Goal: Task Accomplishment & Management: Complete application form

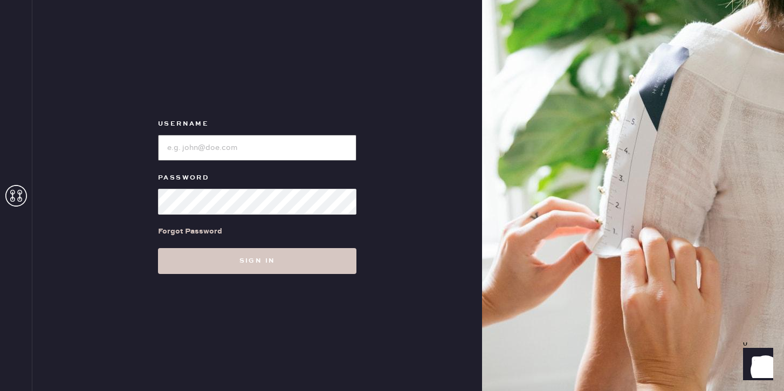
click at [271, 148] on input "loginName" at bounding box center [257, 148] width 198 height 26
paste input "reformationbeverlyhills"
type input "reformationbeverlyhills"
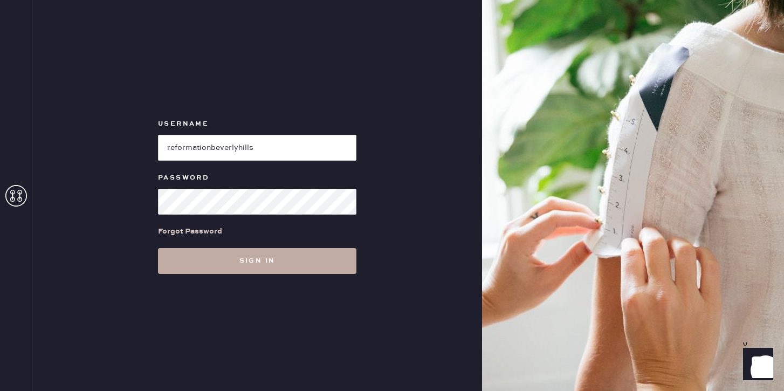
click at [239, 258] on button "Sign in" at bounding box center [257, 261] width 198 height 26
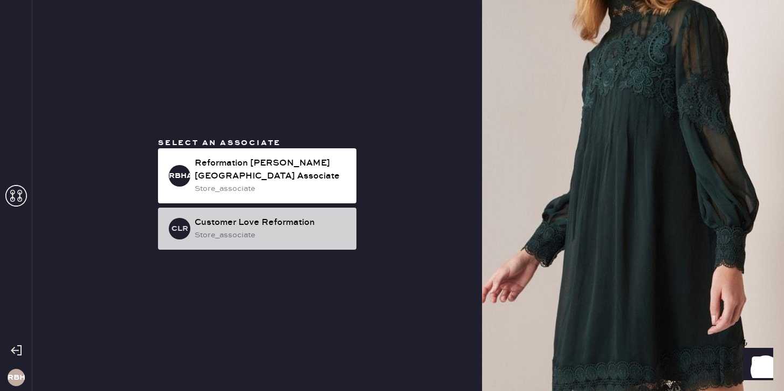
click at [226, 238] on div "CLR Customer Love Reformation store_associate" at bounding box center [257, 229] width 198 height 42
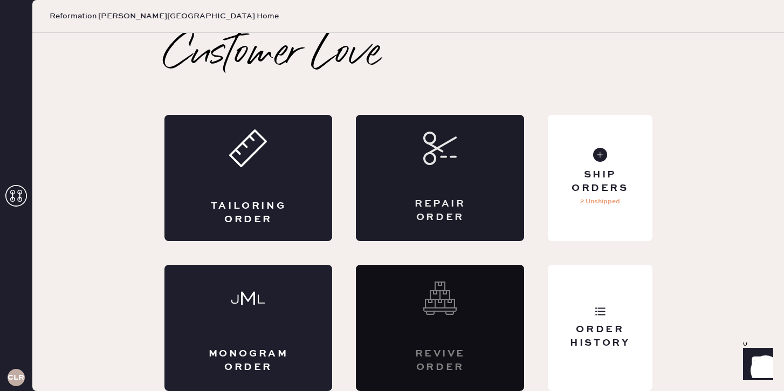
click at [410, 161] on div "Repair Order" at bounding box center [440, 178] width 168 height 126
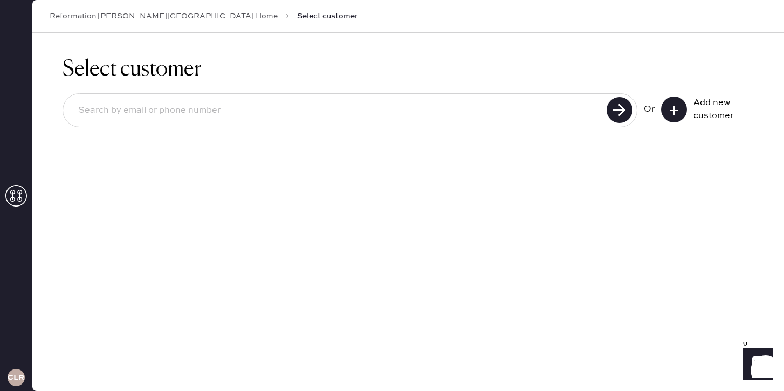
click at [685, 111] on button at bounding box center [674, 110] width 26 height 26
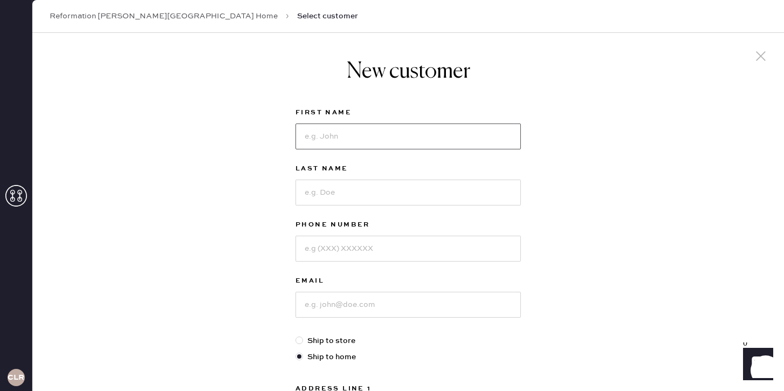
click at [367, 133] on input at bounding box center [408, 137] width 225 height 26
type input "[PERSON_NAME]"
click at [346, 194] on input "Eliashib" at bounding box center [408, 193] width 225 height 26
type input "[PERSON_NAME]"
click at [332, 252] on input at bounding box center [408, 249] width 225 height 26
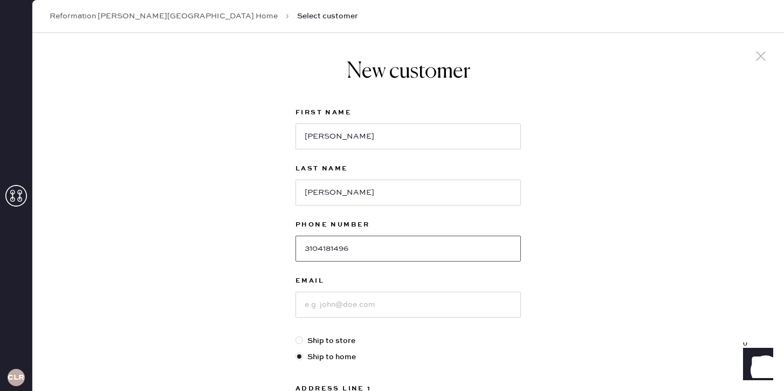
type input "3104181496"
click at [315, 306] on input at bounding box center [408, 305] width 225 height 26
type input "[EMAIL_ADDRESS][DOMAIN_NAME]"
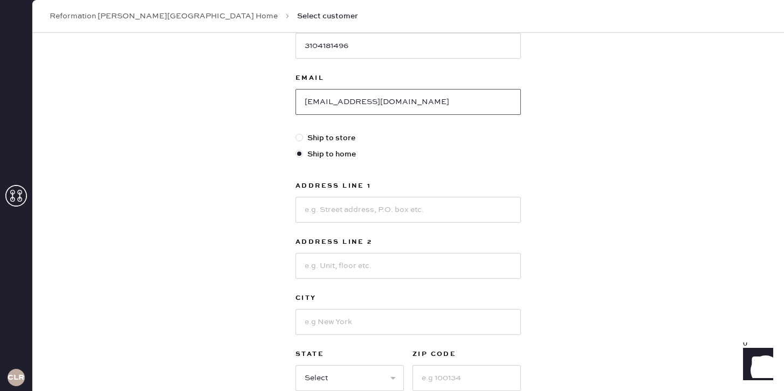
scroll to position [209, 0]
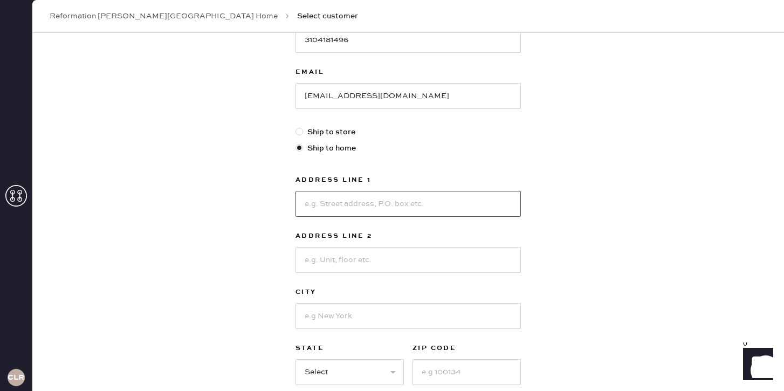
click at [353, 201] on input at bounding box center [408, 204] width 225 height 26
type input "[STREET_ADDRESS][PERSON_NAME]"
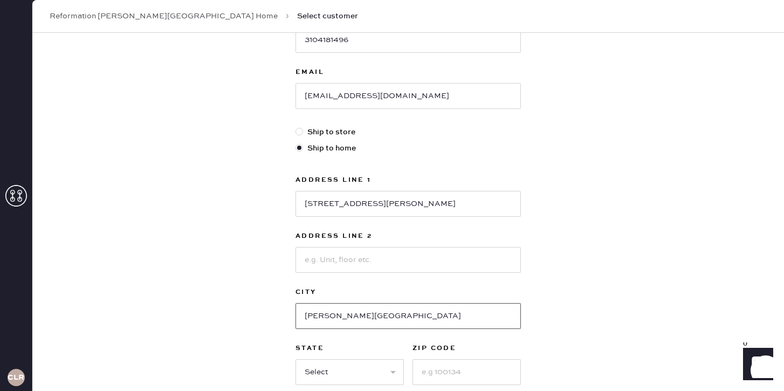
type input "[PERSON_NAME][GEOGRAPHIC_DATA]"
click at [362, 372] on select "Select AK AL AR AZ CA CO CT [GEOGRAPHIC_DATA] DE FL [GEOGRAPHIC_DATA] HI [GEOGR…" at bounding box center [350, 372] width 108 height 26
click at [387, 370] on select "Select AK AL AR AZ CA CO CT [GEOGRAPHIC_DATA] DE FL [GEOGRAPHIC_DATA] HI [GEOGR…" at bounding box center [350, 372] width 108 height 26
select select "CA"
click at [442, 377] on input at bounding box center [467, 372] width 108 height 26
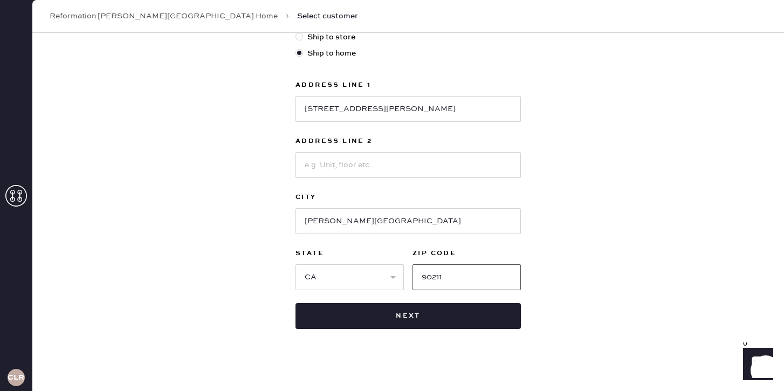
scroll to position [311, 0]
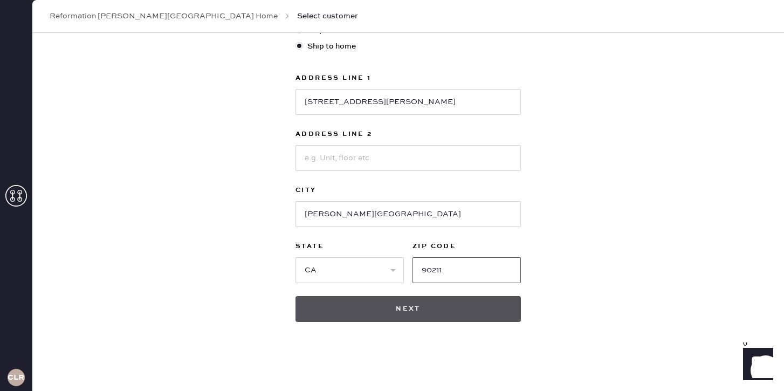
type input "90211"
click at [468, 306] on button "Next" at bounding box center [408, 309] width 225 height 26
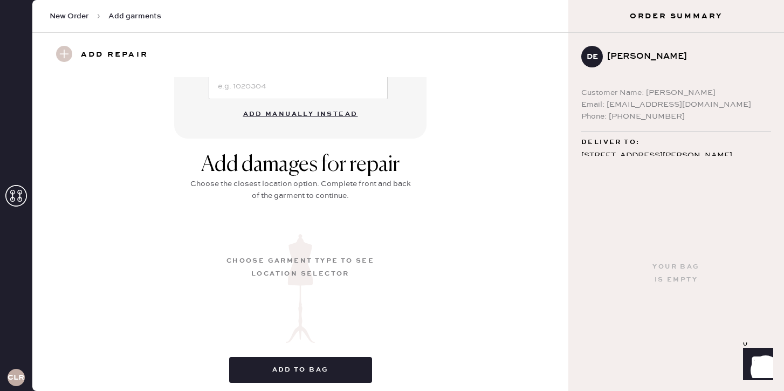
scroll to position [369, 0]
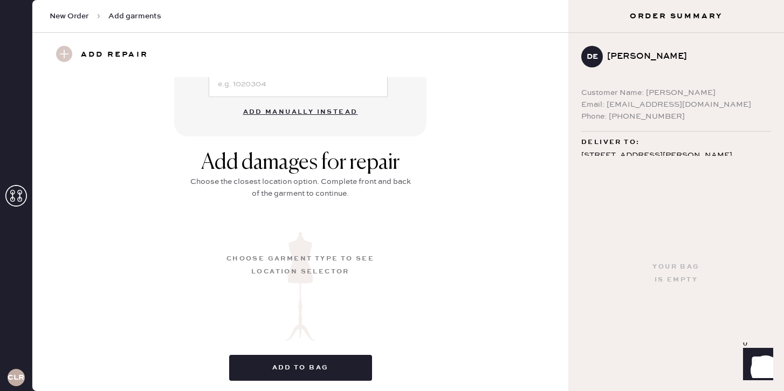
click at [334, 114] on button "Add manually instead" at bounding box center [301, 112] width 128 height 22
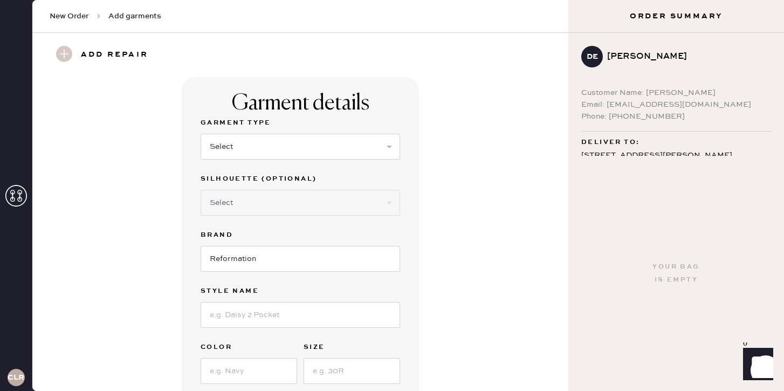
scroll to position [1, 0]
click at [320, 151] on select "Select Basic Skirt Jeans Leggings Pants Shorts Basic Sleeved Dress Basic Sleeve…" at bounding box center [301, 146] width 200 height 26
select select "13"
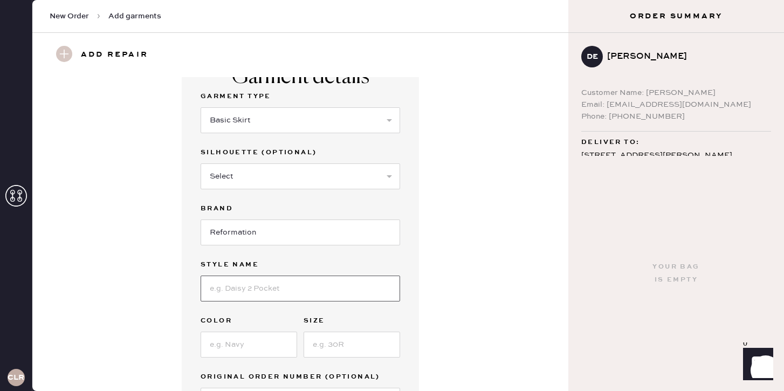
click at [251, 287] on input at bounding box center [301, 289] width 200 height 26
type input "n/a"
click at [252, 339] on input at bounding box center [249, 345] width 97 height 26
type input "white"
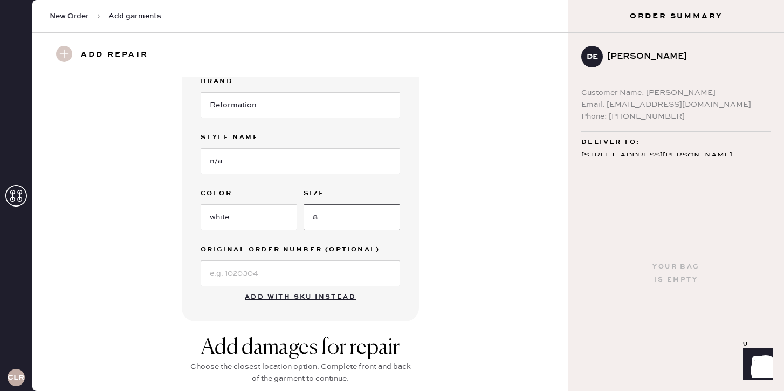
scroll to position [174, 0]
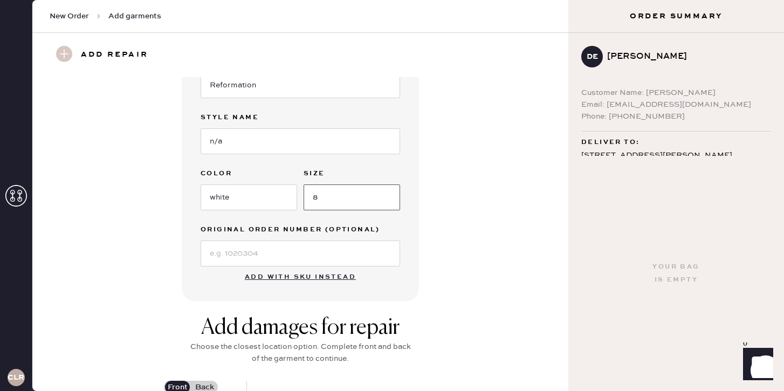
type input "8"
click at [314, 258] on input at bounding box center [301, 254] width 200 height 26
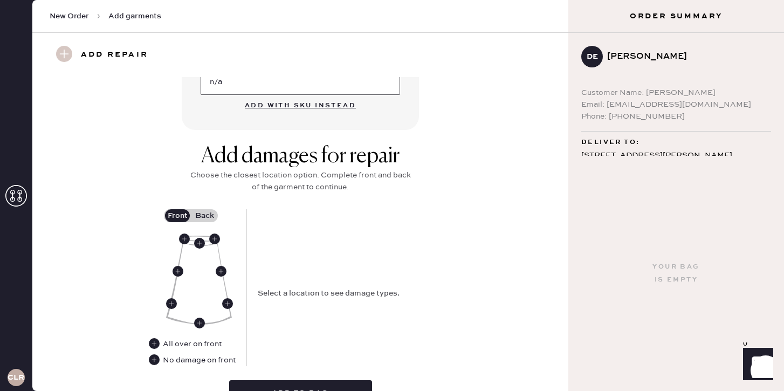
scroll to position [373, 0]
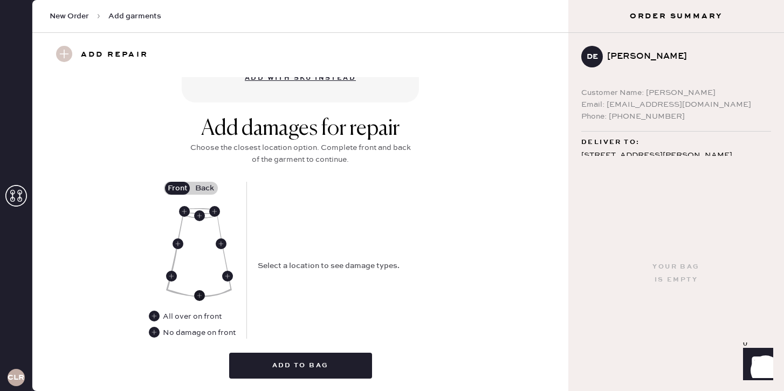
type input "n/a"
click at [198, 295] on use at bounding box center [199, 295] width 11 height 11
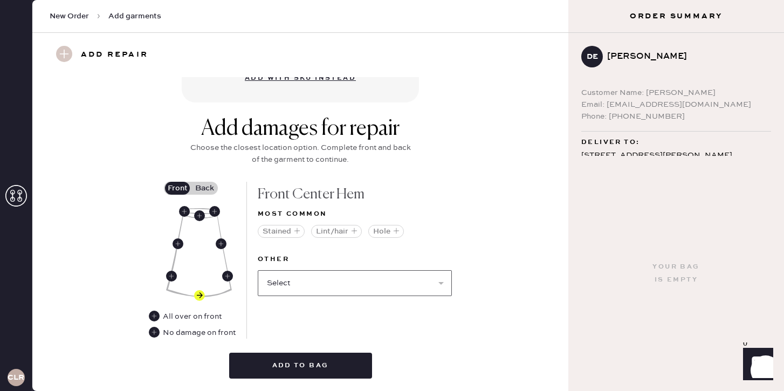
click at [327, 278] on select "Select Broken / Ripped Hem Broken Beads Broken Belt Loop Broken Button Broken E…" at bounding box center [355, 283] width 194 height 26
select select "1302"
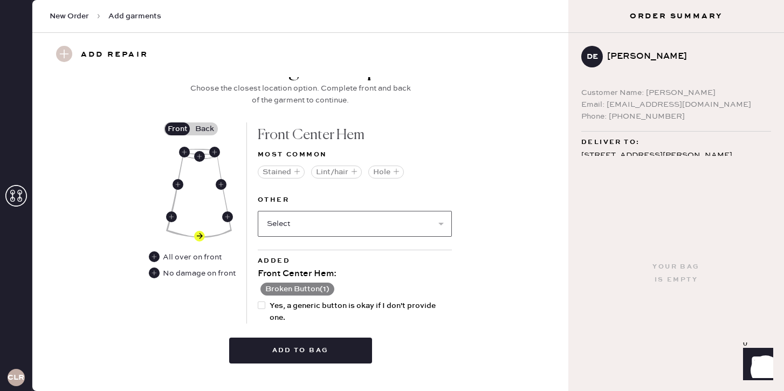
scroll to position [451, 0]
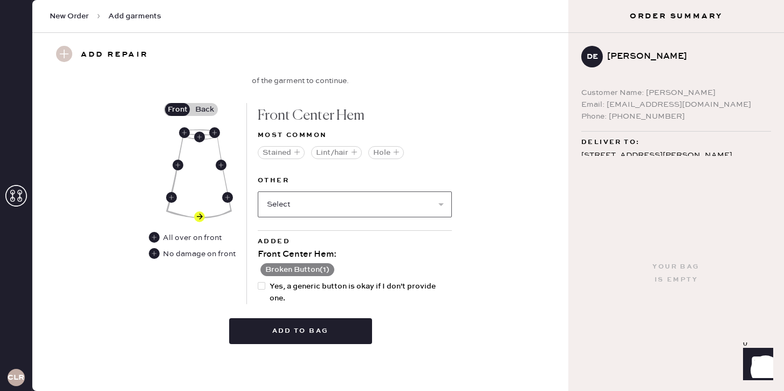
click at [330, 204] on select "Select Broken / Ripped Hem Broken Beads Broken Belt Loop Broken Elastic Broken …" at bounding box center [355, 204] width 194 height 26
select select "1776"
select select
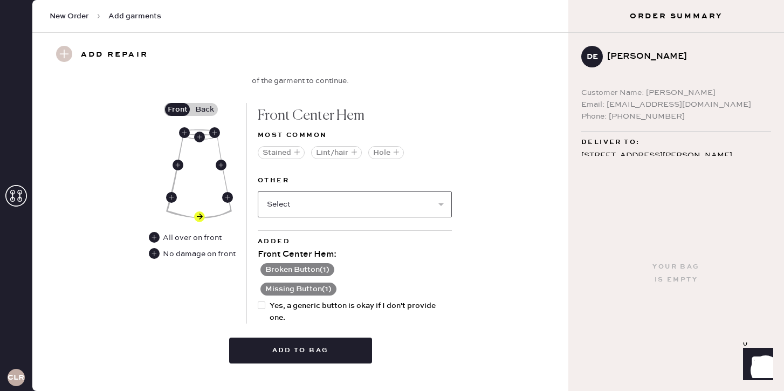
scroll to position [467, 0]
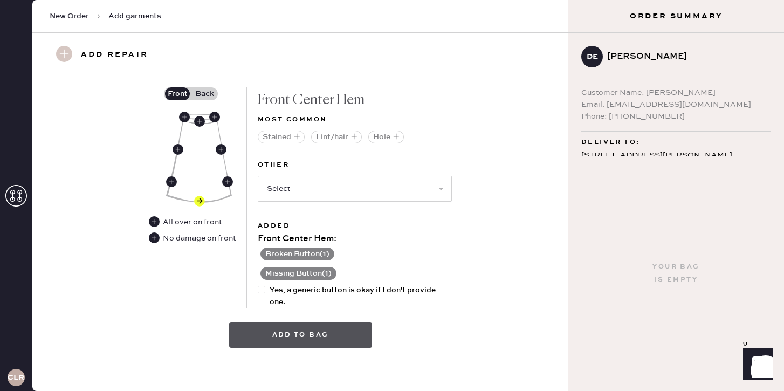
click at [331, 327] on button "Add to bag" at bounding box center [300, 335] width 143 height 26
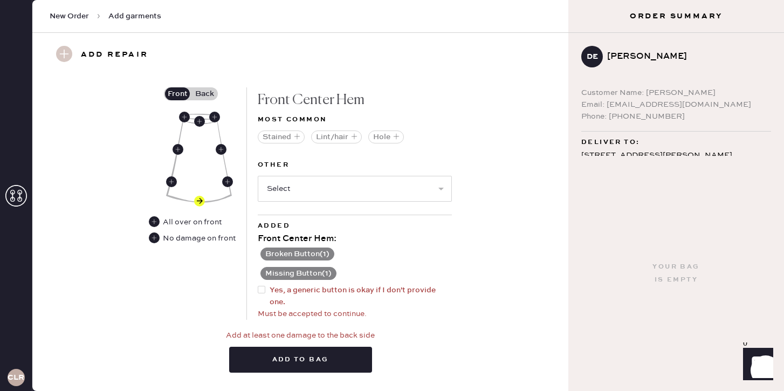
click at [265, 288] on div at bounding box center [264, 296] width 12 height 24
click at [258, 285] on input "Yes, a generic button is okay if I don't provide one." at bounding box center [258, 284] width 1 height 1
checkbox input "true"
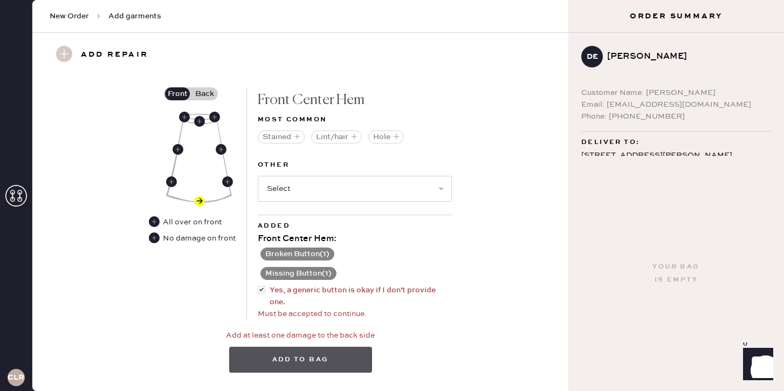
click at [301, 353] on button "Add to bag" at bounding box center [300, 360] width 143 height 26
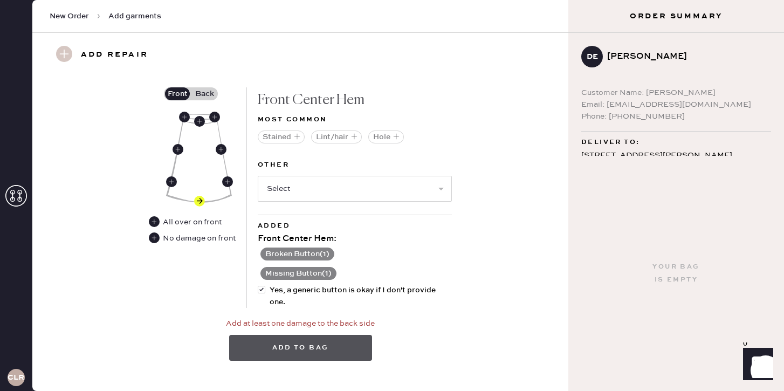
click at [320, 347] on button "Add to bag" at bounding box center [300, 348] width 143 height 26
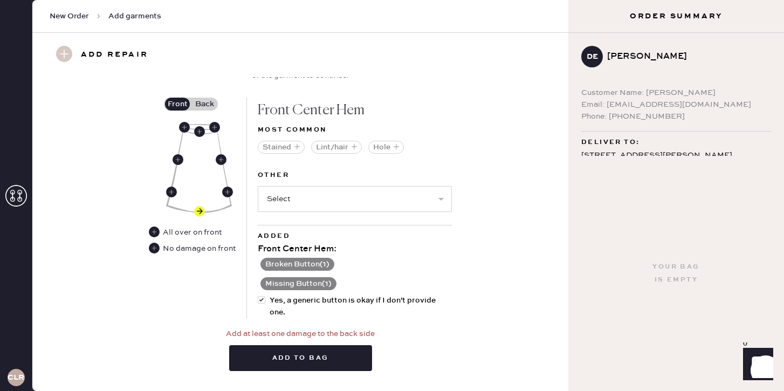
scroll to position [450, 0]
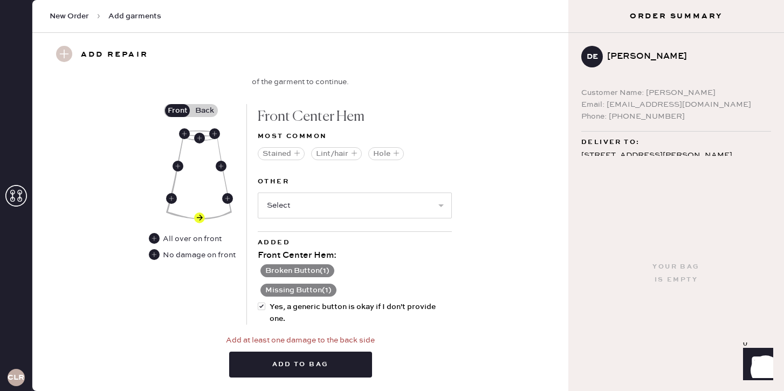
click at [203, 99] on div "Add damages for repair Choose the closest location option. Complete front and b…" at bounding box center [300, 71] width 227 height 66
click at [203, 106] on label "Back" at bounding box center [204, 110] width 27 height 13
click at [204, 111] on input "Back" at bounding box center [204, 111] width 0 height 0
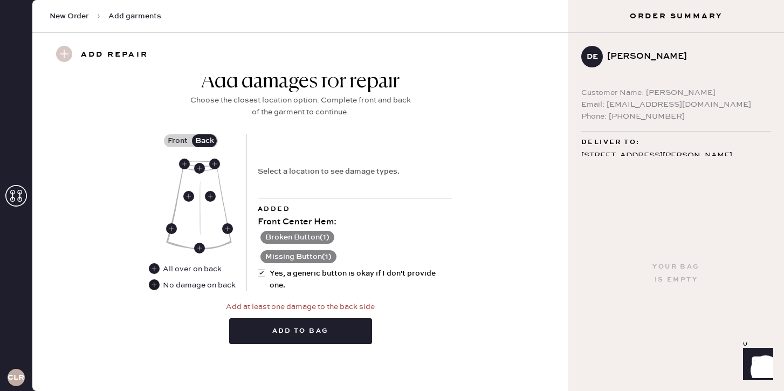
click at [156, 286] on use at bounding box center [154, 284] width 11 height 11
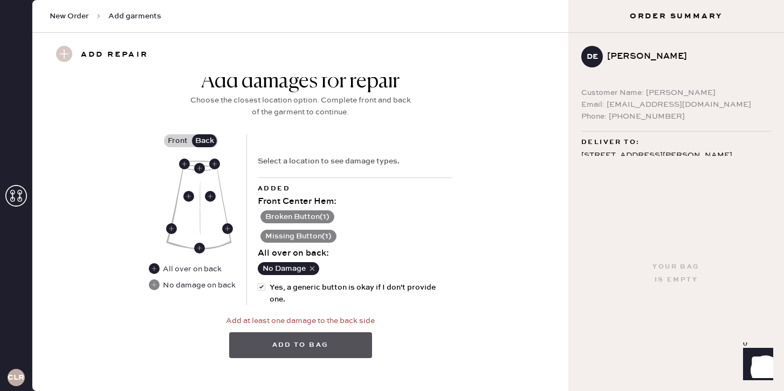
click at [294, 339] on button "Add to bag" at bounding box center [300, 345] width 143 height 26
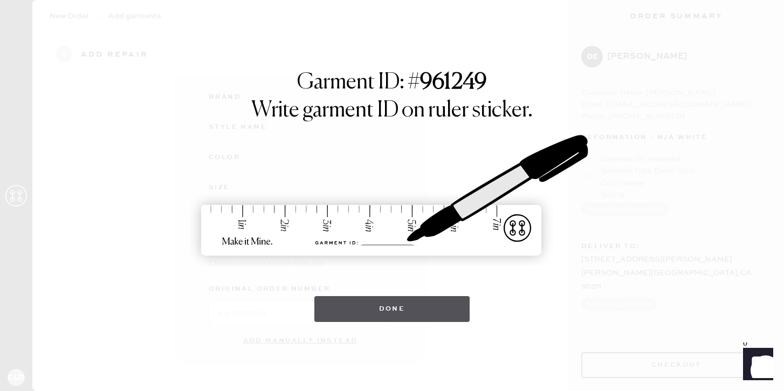
scroll to position [140, 0]
click at [431, 303] on button "Done" at bounding box center [392, 309] width 156 height 26
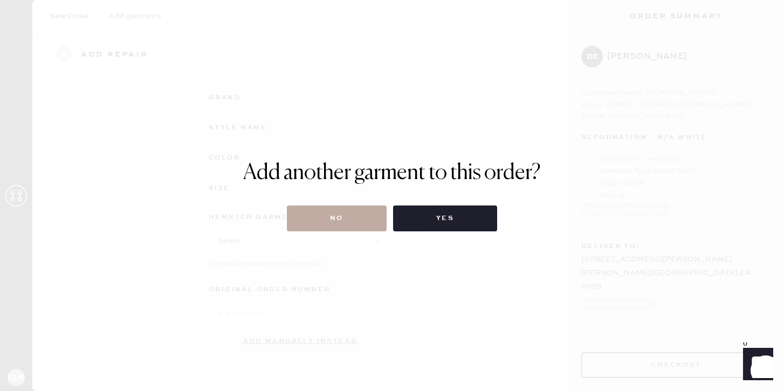
click at [360, 221] on button "No" at bounding box center [337, 218] width 100 height 26
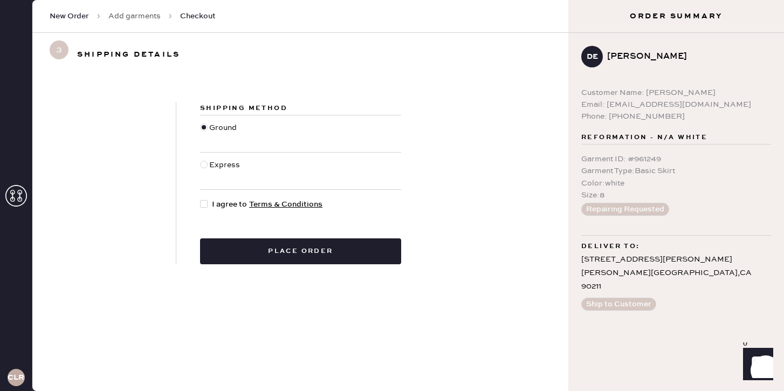
click at [208, 204] on div at bounding box center [206, 204] width 12 height 12
click at [201, 199] on input "I agree to Terms & Conditions" at bounding box center [200, 198] width 1 height 1
checkbox input "true"
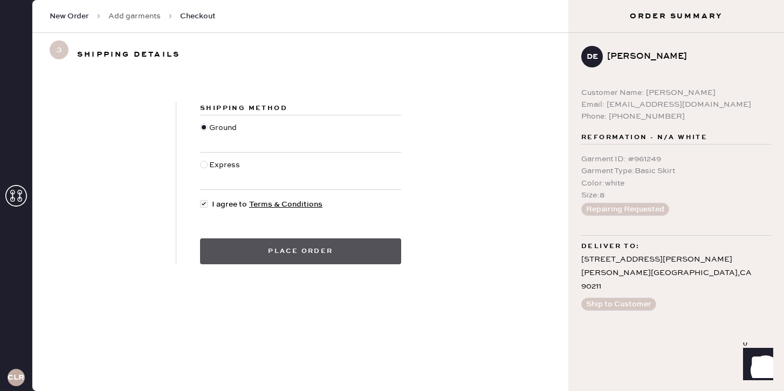
click at [251, 256] on button "Place order" at bounding box center [300, 251] width 201 height 26
